Goal: Task Accomplishment & Management: Manage account settings

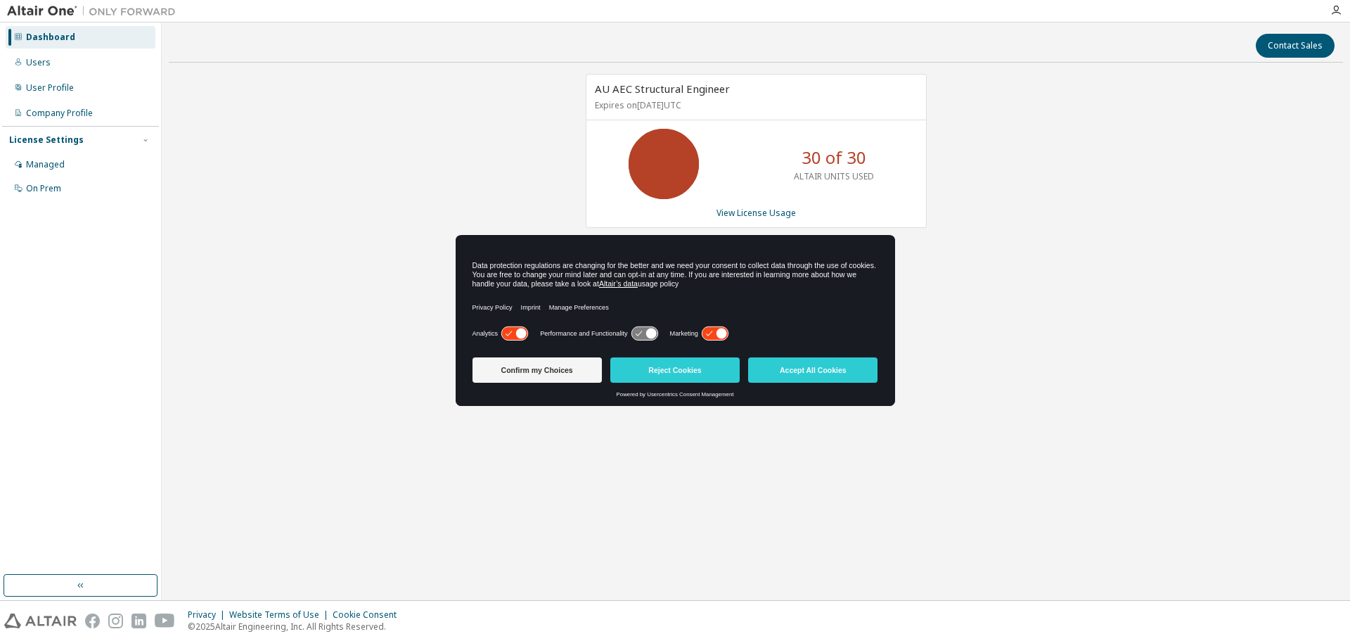
click at [513, 368] on button "Confirm my Choices" at bounding box center [537, 369] width 129 height 25
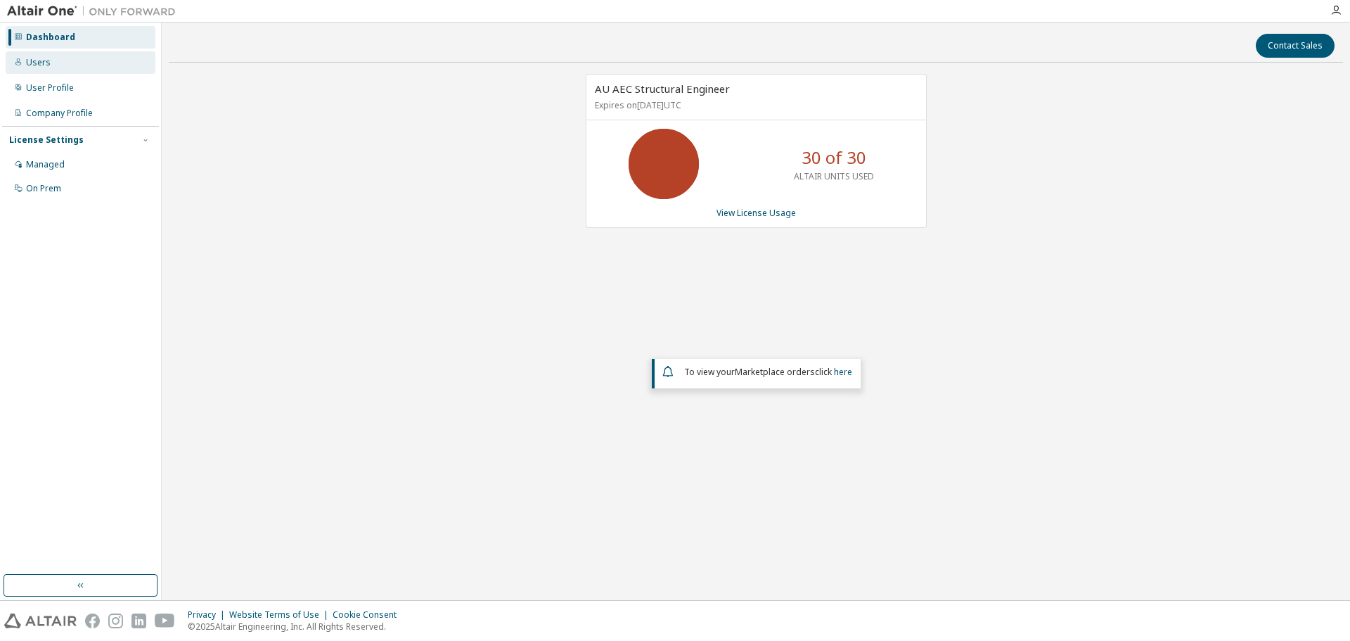
click at [53, 65] on div "Users" at bounding box center [81, 62] width 150 height 23
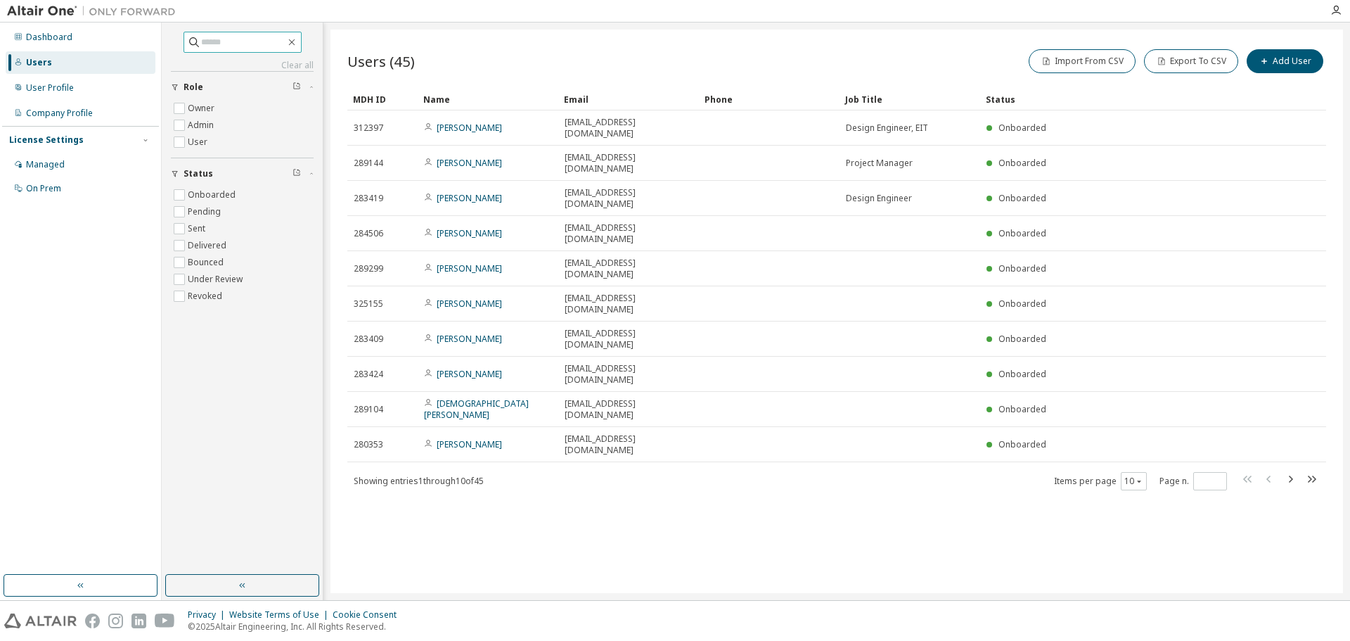
click at [255, 51] on span at bounding box center [243, 42] width 118 height 21
click at [257, 41] on input "text" at bounding box center [243, 42] width 84 height 14
type input "*****"
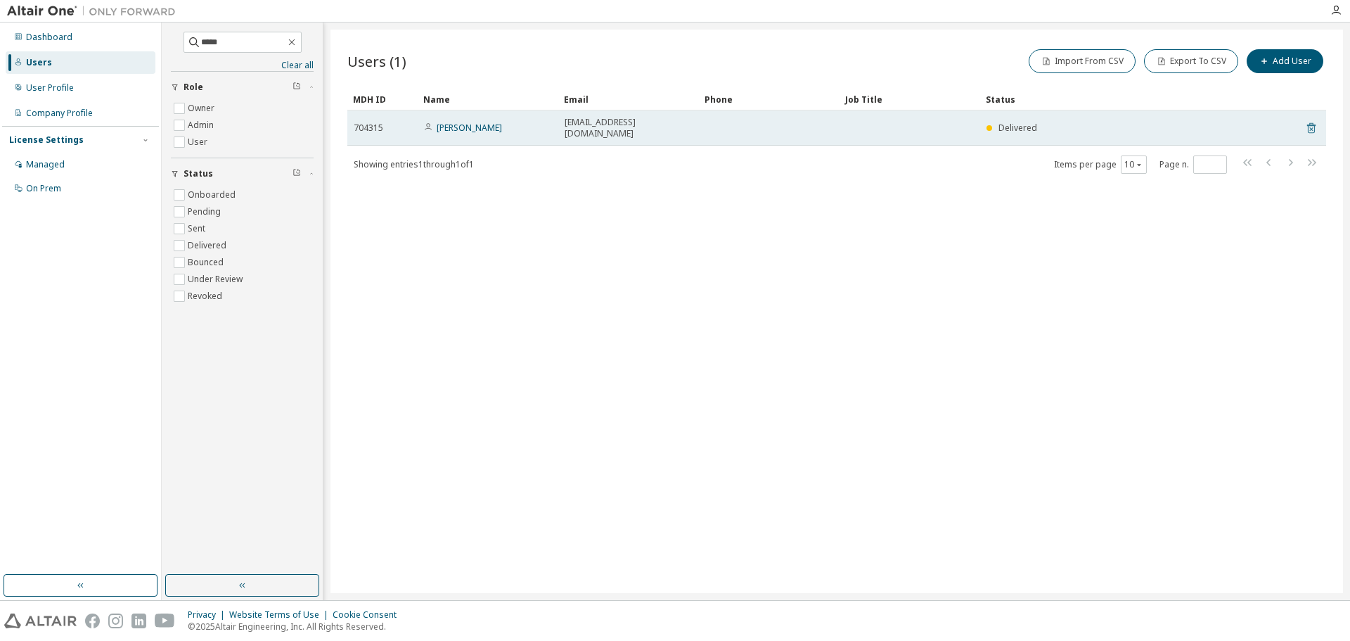
click at [1312, 123] on icon at bounding box center [1311, 128] width 8 height 11
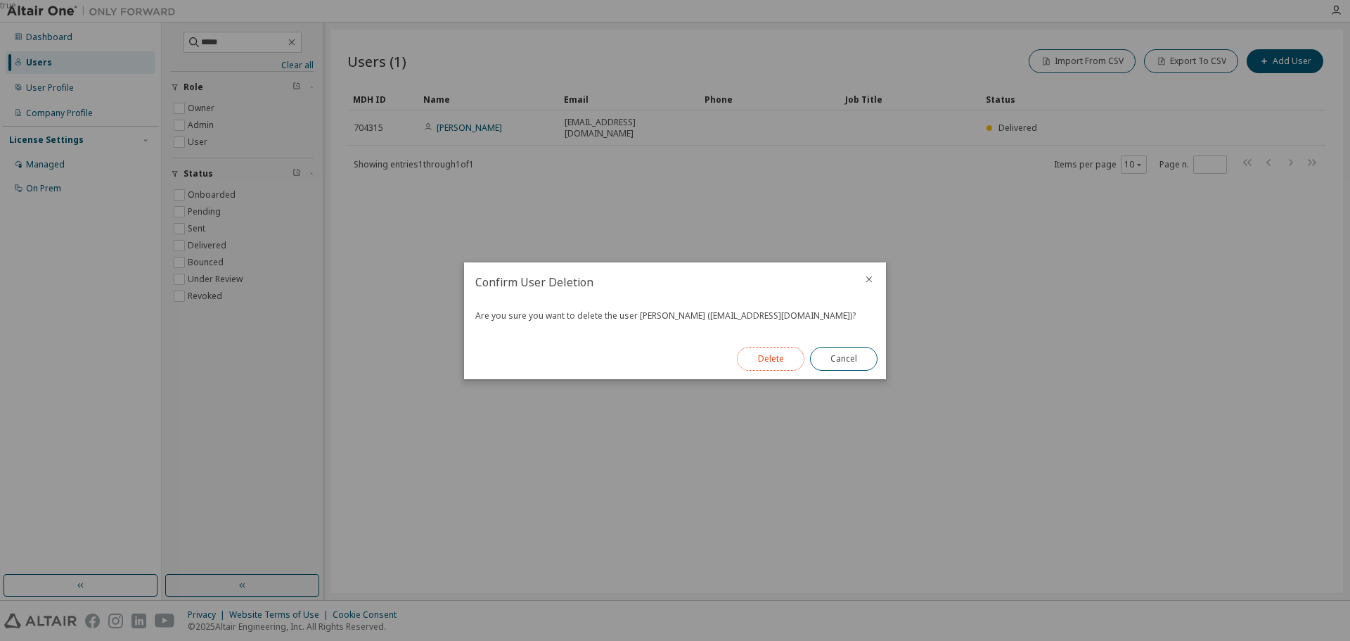
click at [738, 356] on button "Delete" at bounding box center [771, 359] width 68 height 24
